Goal: Use online tool/utility

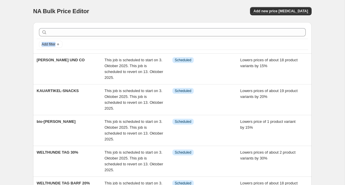
drag, startPoint x: 315, startPoint y: 37, endPoint x: 340, endPoint y: 40, distance: 25.4
click at [340, 40] on div "NA Bulk Price Editor. This page is ready NA Bulk Price Editor Add new price [ME…" at bounding box center [172, 186] width 345 height 372
drag, startPoint x: 87, startPoint y: 13, endPoint x: 106, endPoint y: 4, distance: 21.2
click at [106, 4] on div "NA Bulk Price Editor. This page is ready NA Bulk Price Editor Add new price [ME…" at bounding box center [172, 11] width 278 height 22
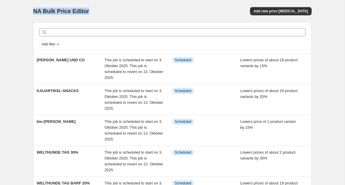
click at [107, 9] on div "NA Bulk Price Editor" at bounding box center [100, 11] width 134 height 8
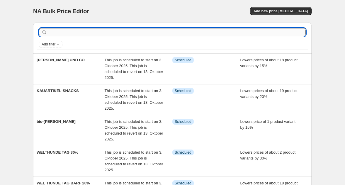
click at [98, 29] on input "text" at bounding box center [176, 32] width 257 height 8
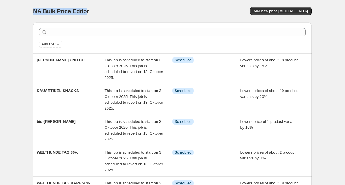
drag, startPoint x: 85, startPoint y: 10, endPoint x: 88, endPoint y: 7, distance: 4.2
click at [87, 7] on div "NA Bulk Price Editor. This page is ready NA Bulk Price Editor Add new price [ME…" at bounding box center [172, 11] width 278 height 22
click at [88, 7] on div "NA Bulk Price Editor" at bounding box center [100, 11] width 134 height 8
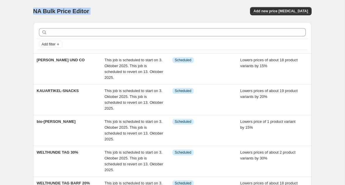
click at [88, 7] on div "NA Bulk Price Editor" at bounding box center [100, 11] width 134 height 8
drag, startPoint x: 96, startPoint y: 11, endPoint x: 53, endPoint y: 2, distance: 44.7
click at [53, 2] on div "NA Bulk Price Editor. This page is ready NA Bulk Price Editor Add new price [ME…" at bounding box center [172, 11] width 278 height 22
click at [105, 10] on div "NA Bulk Price Editor" at bounding box center [100, 11] width 134 height 8
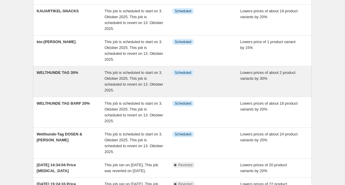
scroll to position [79, 0]
